Goal: Browse casually: Explore the website without a specific task or goal

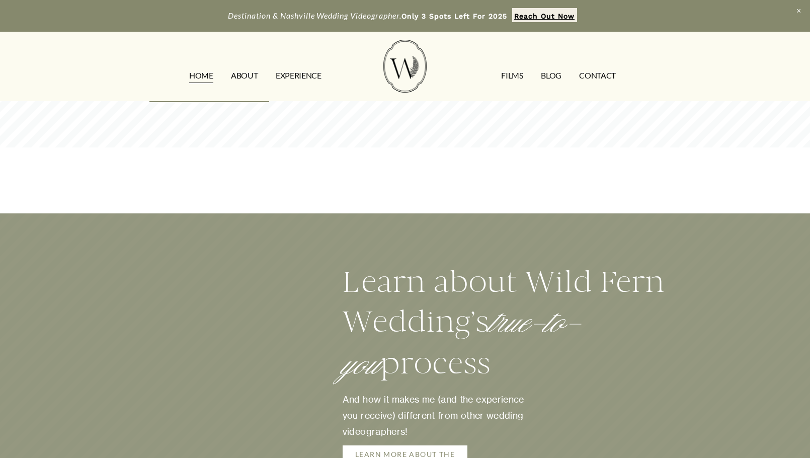
scroll to position [1559, 0]
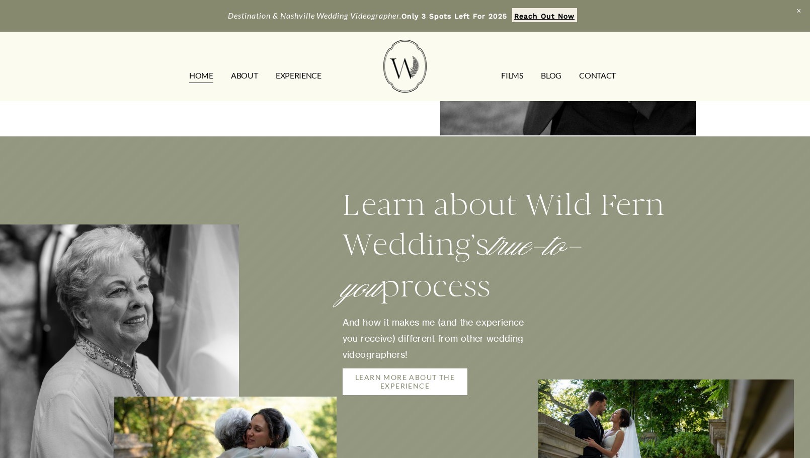
click at [446, 368] on link "LEARN MORE ABOUT THE EXPERIENCE" at bounding box center [405, 381] width 125 height 27
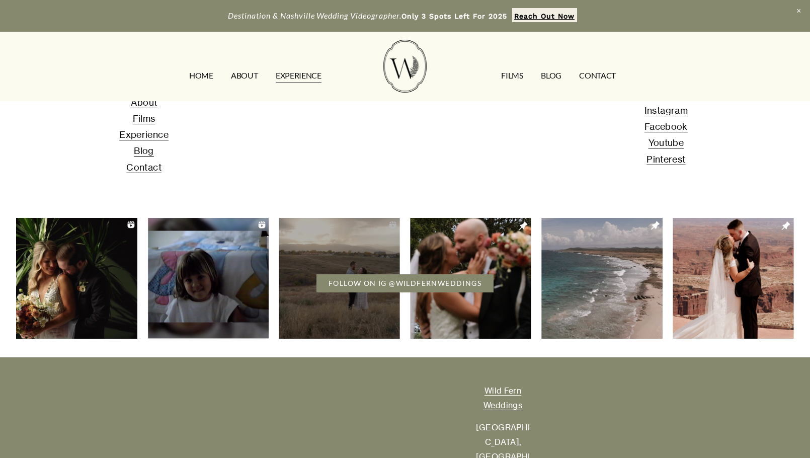
scroll to position [2163, 0]
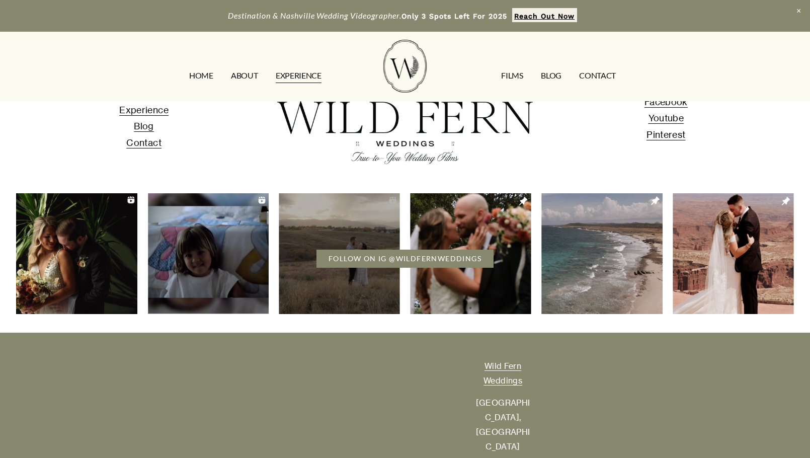
click at [506, 73] on link "FILMS" at bounding box center [512, 75] width 22 height 16
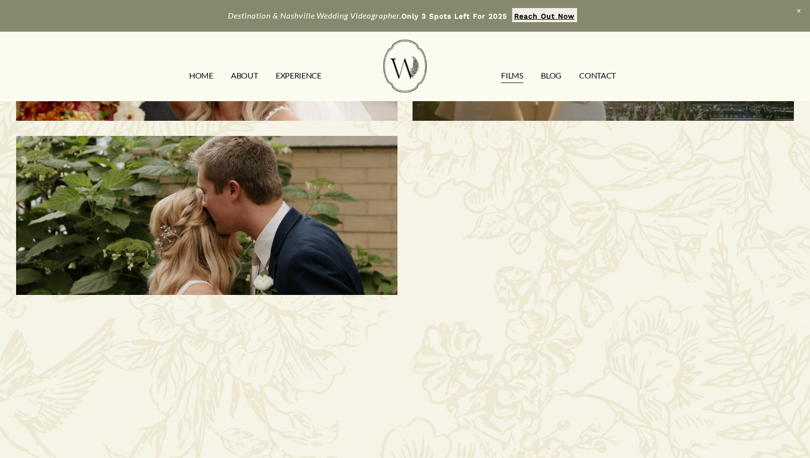
scroll to position [503, 0]
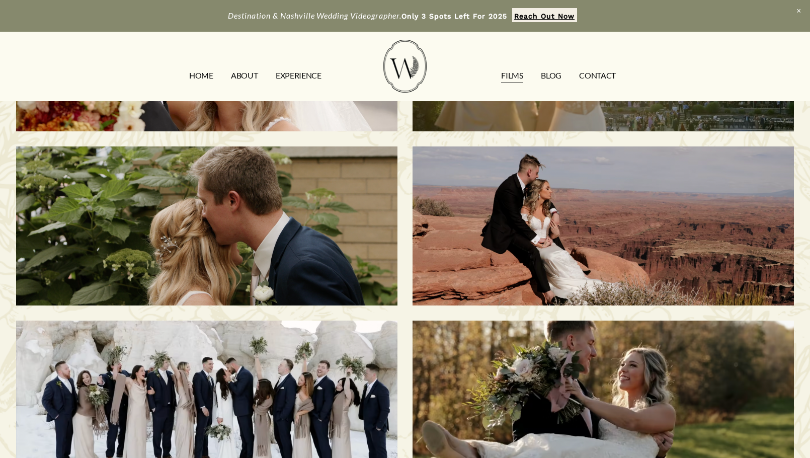
click at [306, 201] on div "Ashley & Jacob | Nashville, TN" at bounding box center [206, 225] width 381 height 159
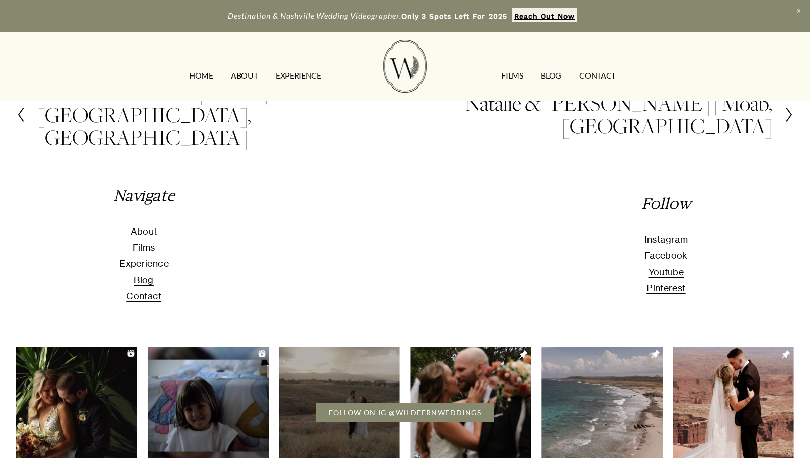
scroll to position [453, 0]
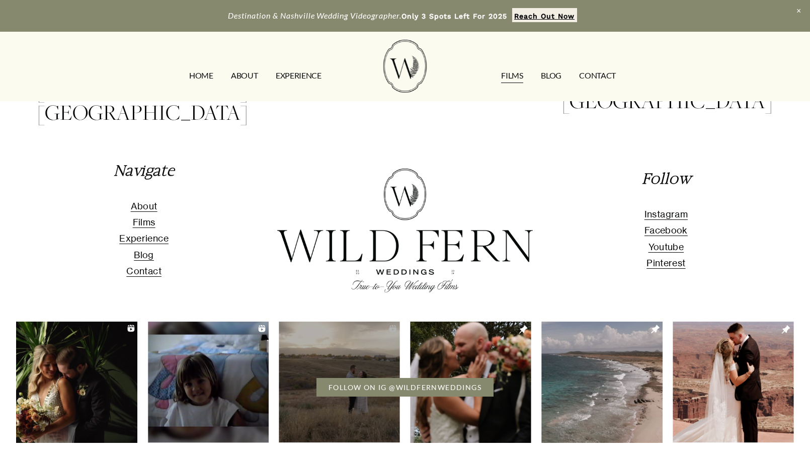
click at [293, 73] on link "EXPERIENCE" at bounding box center [299, 75] width 46 height 16
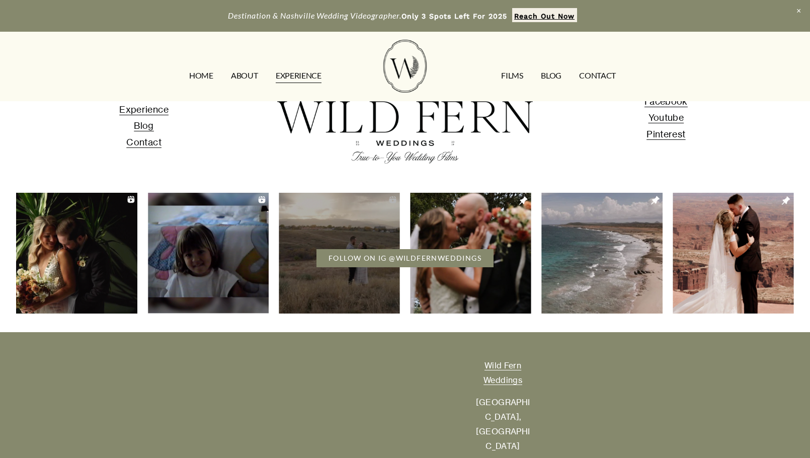
scroll to position [2213, 0]
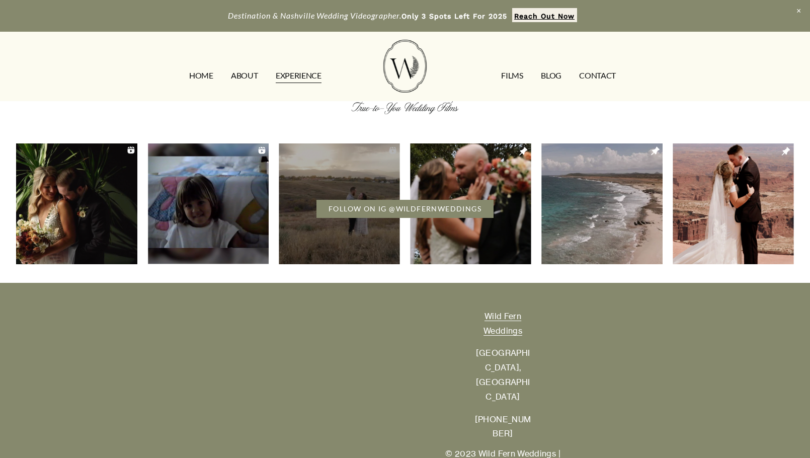
click at [247, 75] on link "ABOUT" at bounding box center [244, 75] width 27 height 16
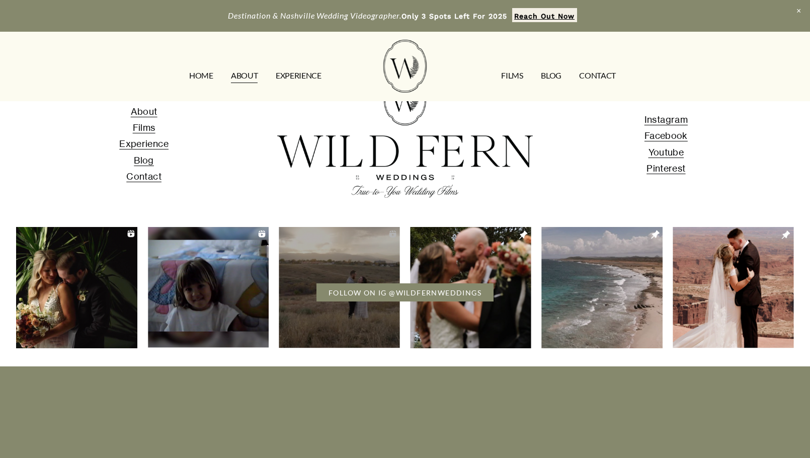
scroll to position [2696, 0]
